Goal: Information Seeking & Learning: Learn about a topic

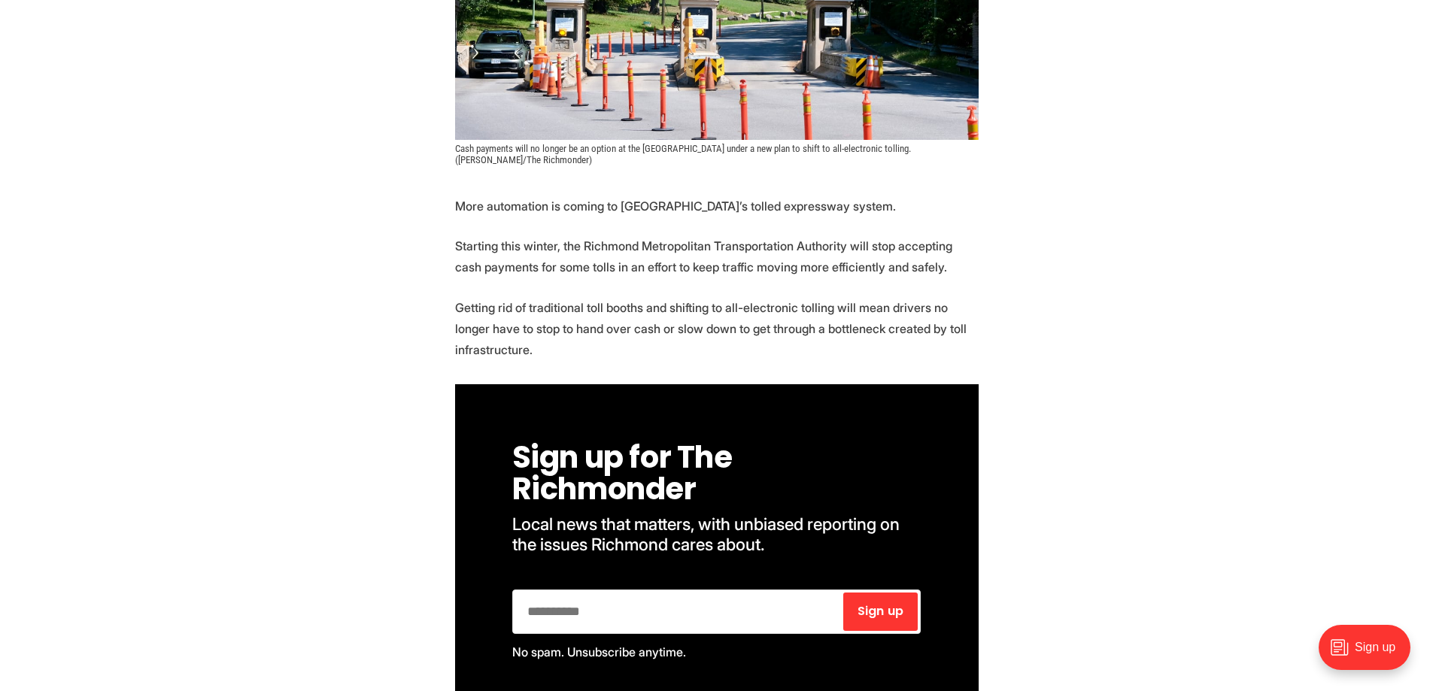
scroll to position [526, 0]
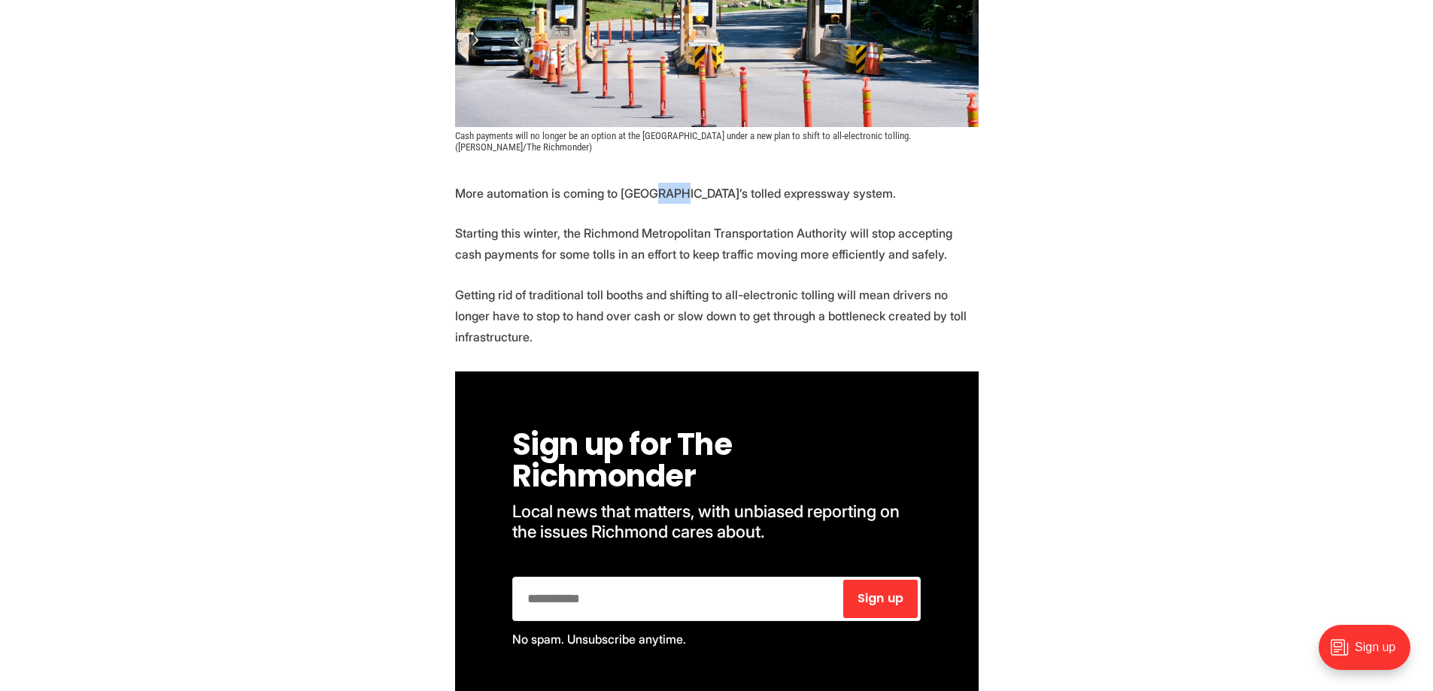
drag, startPoint x: 704, startPoint y: 207, endPoint x: 715, endPoint y: 218, distance: 16.0
click at [699, 243] on p "Starting this winter, the Richmond Metropolitan Transportation Authority will s…" at bounding box center [716, 244] width 523 height 42
click at [638, 255] on p "Starting this winter, the Richmond Metropolitan Transportation Authority will s…" at bounding box center [716, 244] width 523 height 42
drag, startPoint x: 615, startPoint y: 228, endPoint x: 789, endPoint y: 261, distance: 176.8
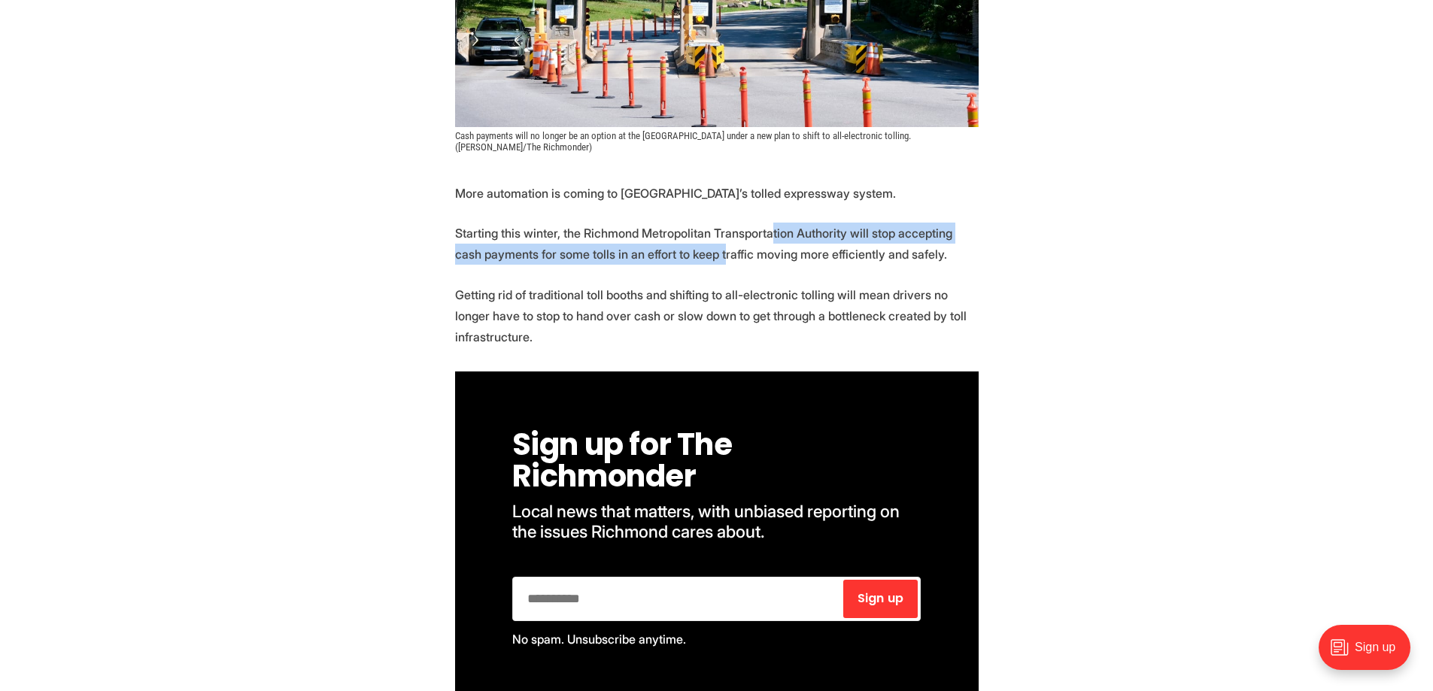
click at [767, 242] on p "Starting this winter, the Richmond Metropolitan Transportation Authority will s…" at bounding box center [716, 244] width 523 height 42
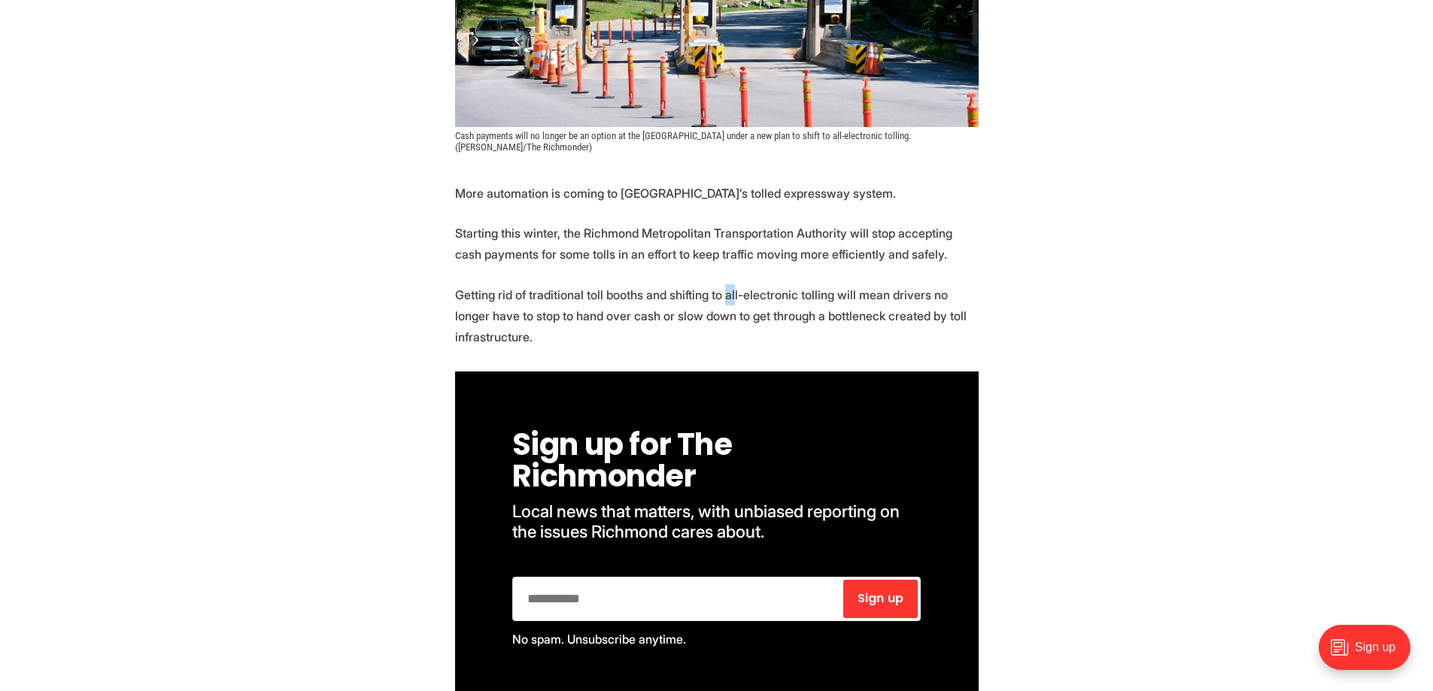
click at [722, 289] on p "Getting rid of traditional toll booths and shifting to all-electronic tolling w…" at bounding box center [716, 315] width 523 height 63
click at [645, 312] on p "Getting rid of traditional toll booths and shifting to all-electronic tolling w…" at bounding box center [716, 315] width 523 height 63
click at [602, 340] on p "Getting rid of traditional toll booths and shifting to all-electronic tolling w…" at bounding box center [716, 315] width 523 height 63
drag, startPoint x: 614, startPoint y: 326, endPoint x: 730, endPoint y: 311, distance: 117.5
click at [730, 311] on p "Getting rid of traditional toll booths and shifting to all-electronic tolling w…" at bounding box center [716, 315] width 523 height 63
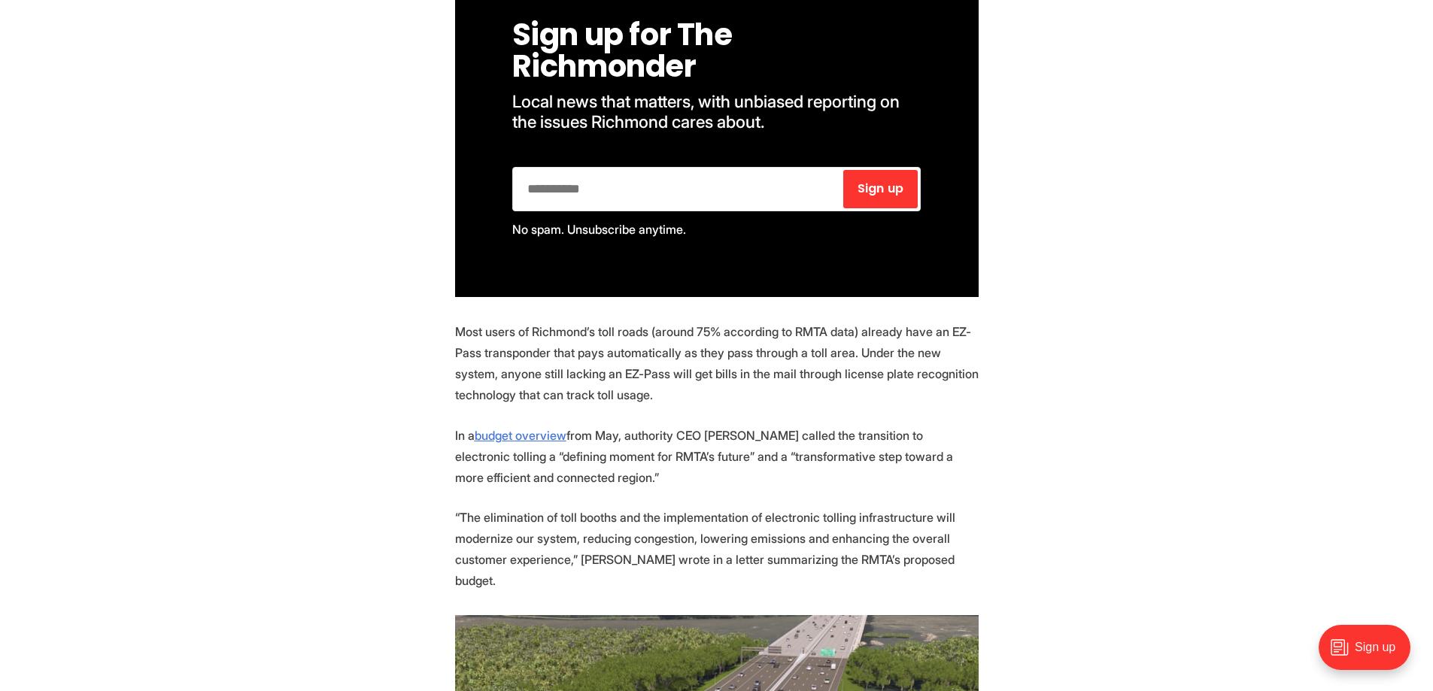
scroll to position [1053, 0]
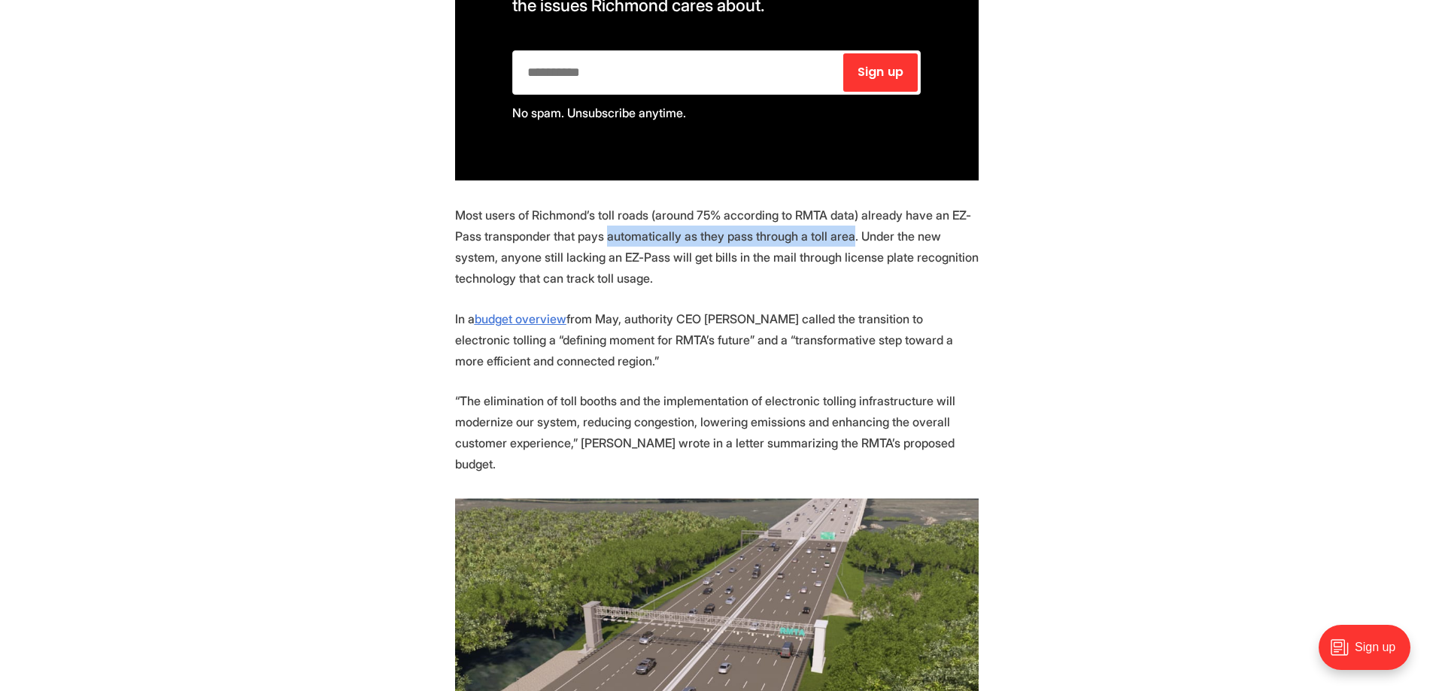
drag, startPoint x: 656, startPoint y: 228, endPoint x: 851, endPoint y: 229, distance: 195.5
click at [851, 229] on p "Most users of Richmond’s toll roads (around 75% according to RMTA data) already…" at bounding box center [716, 247] width 523 height 84
drag, startPoint x: 754, startPoint y: 322, endPoint x: 778, endPoint y: 333, distance: 25.9
click at [757, 320] on p "In a budget overview from May, authority CEO [PERSON_NAME] called the transitio…" at bounding box center [716, 339] width 523 height 63
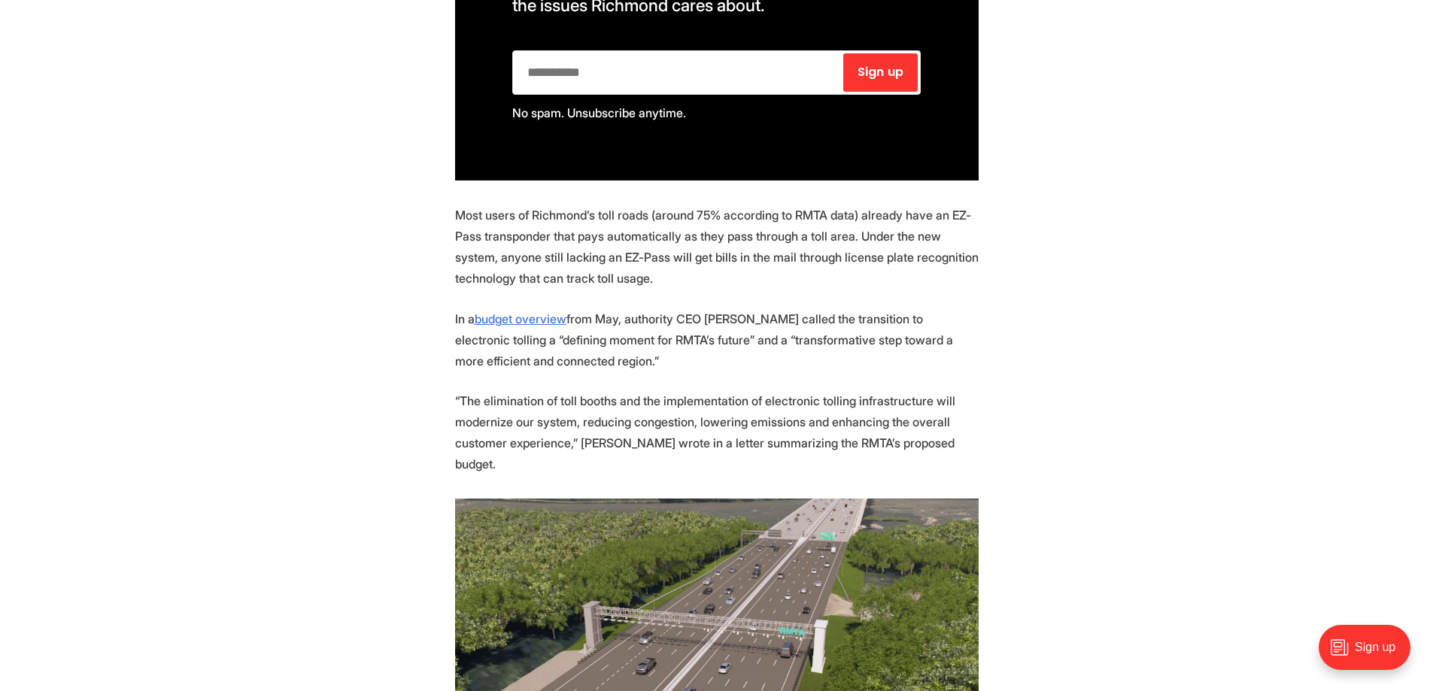
click at [778, 333] on p "In a budget overview from May, authority CEO [PERSON_NAME] called the transitio…" at bounding box center [716, 339] width 523 height 63
